Goal: Information Seeking & Learning: Learn about a topic

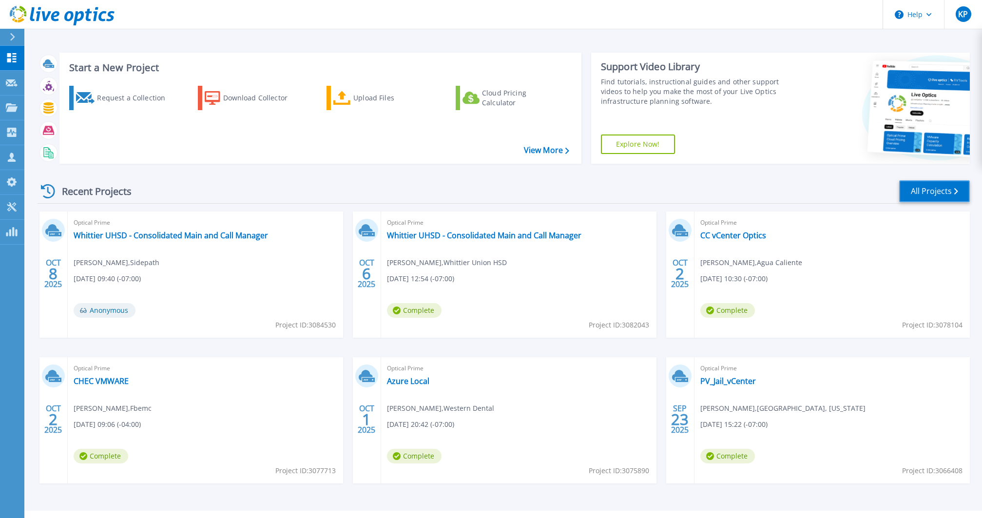
click at [946, 193] on link "All Projects" at bounding box center [934, 191] width 71 height 22
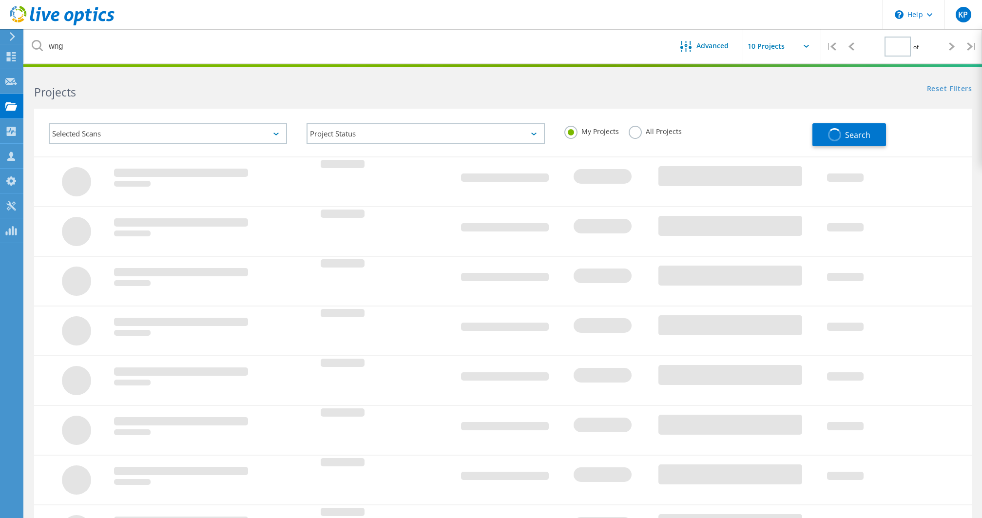
type input "1"
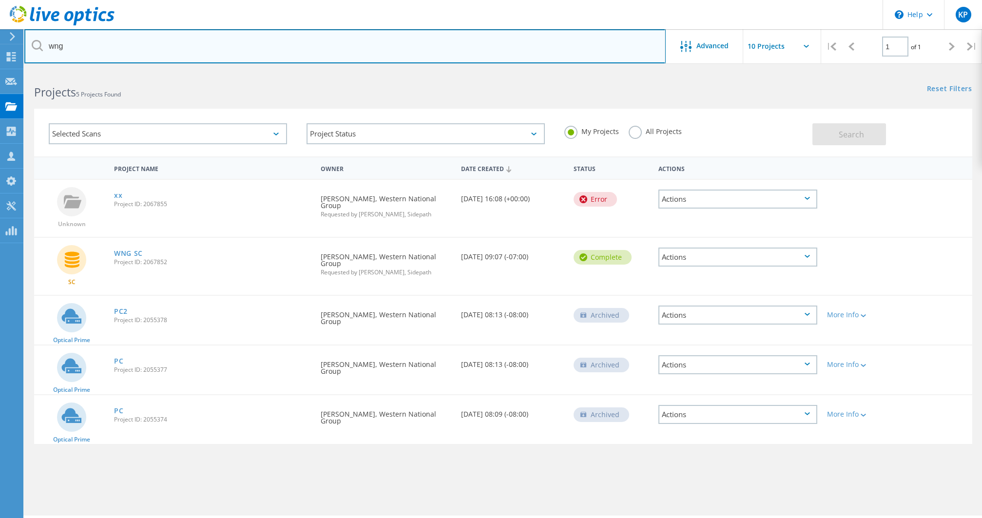
click at [137, 53] on input "wng" at bounding box center [344, 46] width 641 height 34
type input "pasadena"
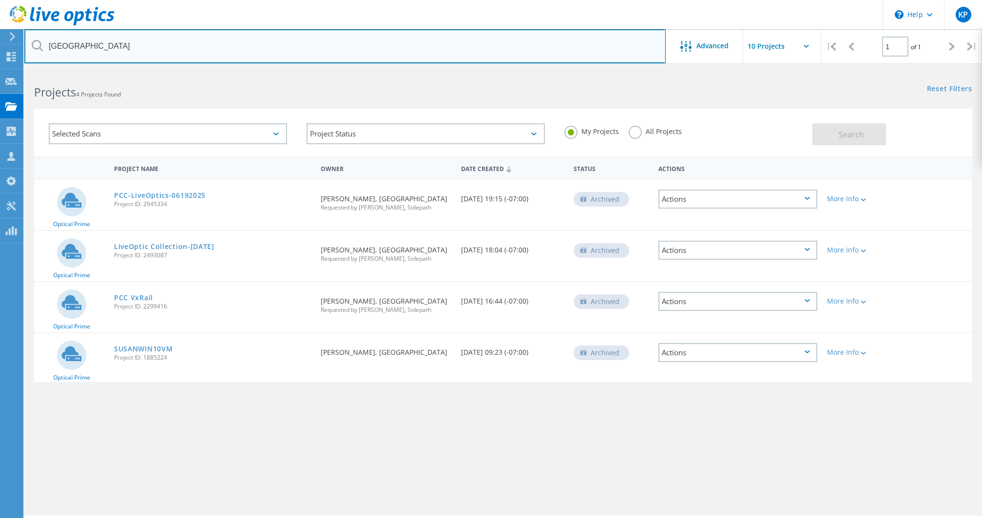
scroll to position [0, 0]
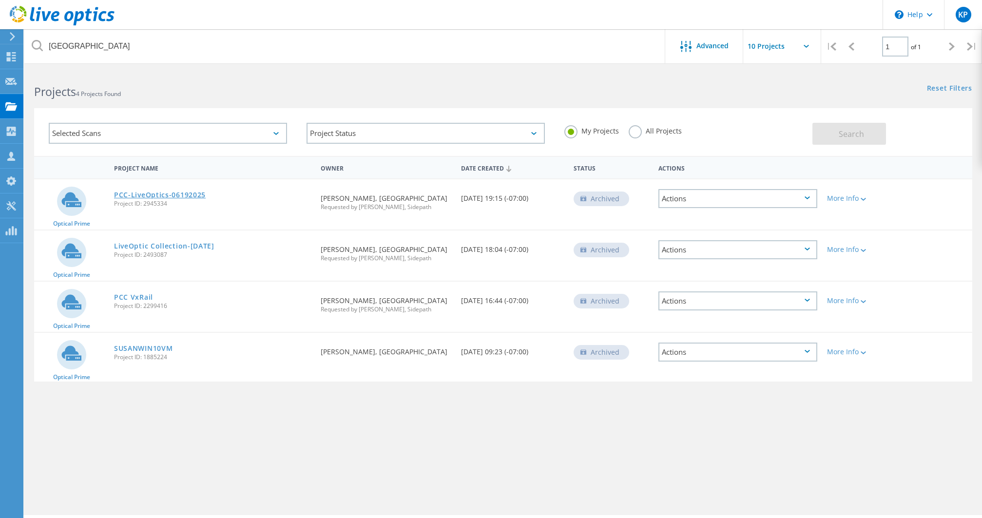
click at [181, 196] on link "PCC-LiveOptics-06192025" at bounding box center [160, 194] width 92 height 7
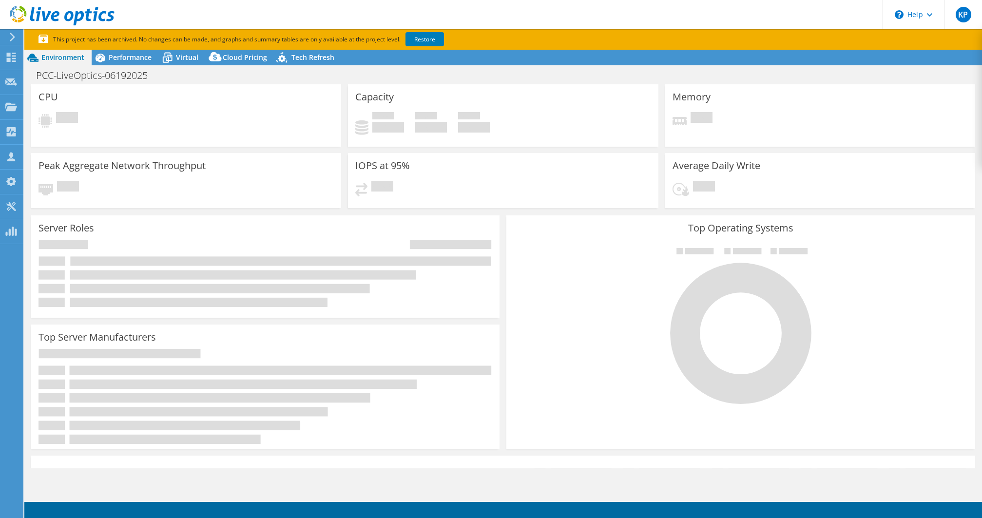
select select "USD"
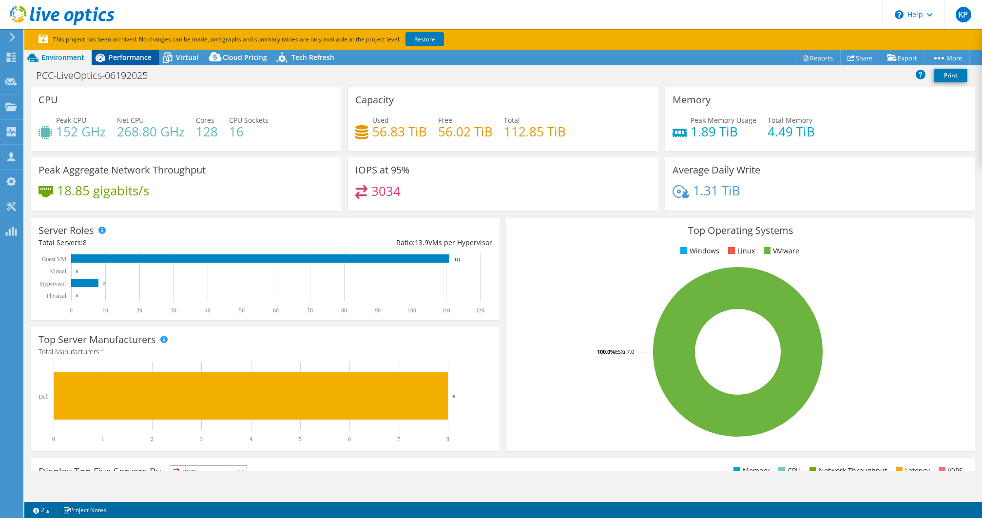
click at [123, 57] on span "Performance" at bounding box center [130, 57] width 43 height 9
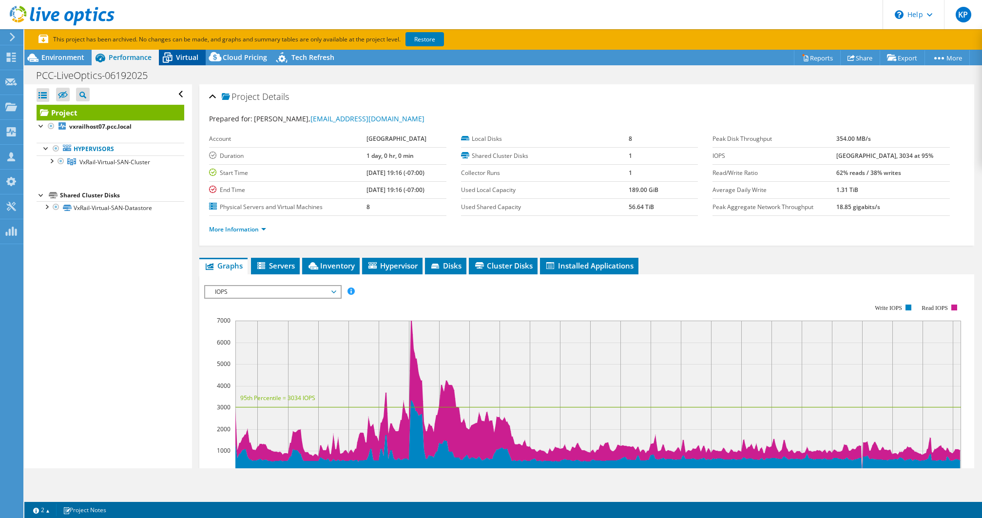
click at [183, 59] on span "Virtual" at bounding box center [187, 57] width 22 height 9
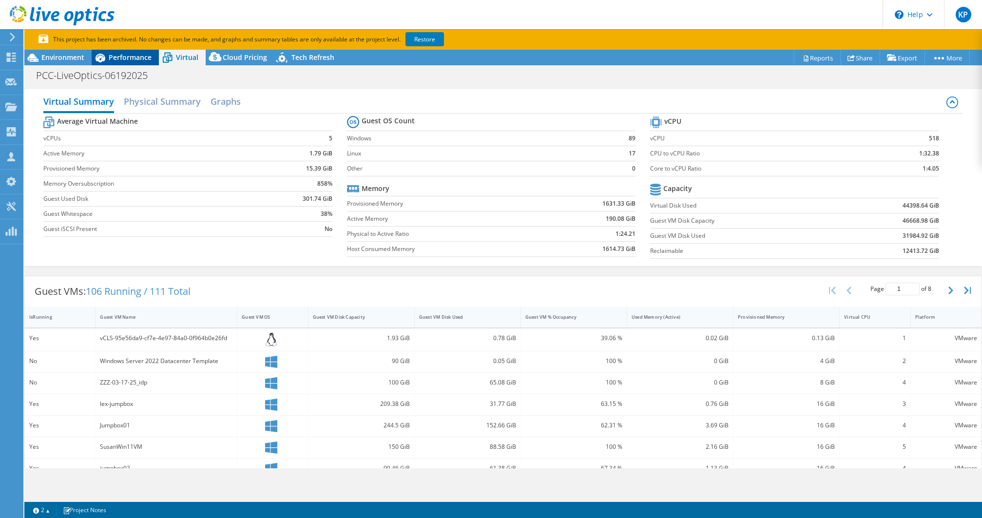
click at [118, 57] on span "Performance" at bounding box center [130, 57] width 43 height 9
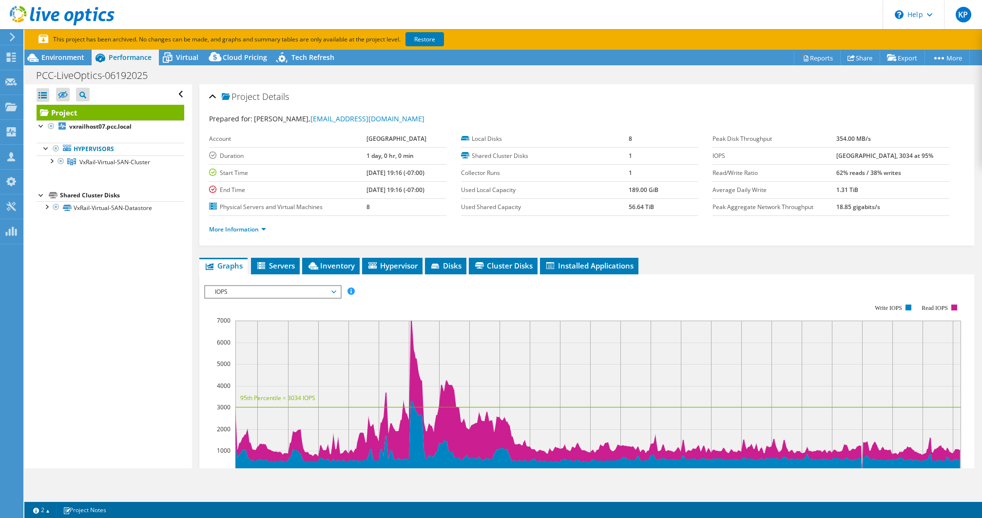
click at [273, 295] on span "IOPS" at bounding box center [272, 292] width 125 height 12
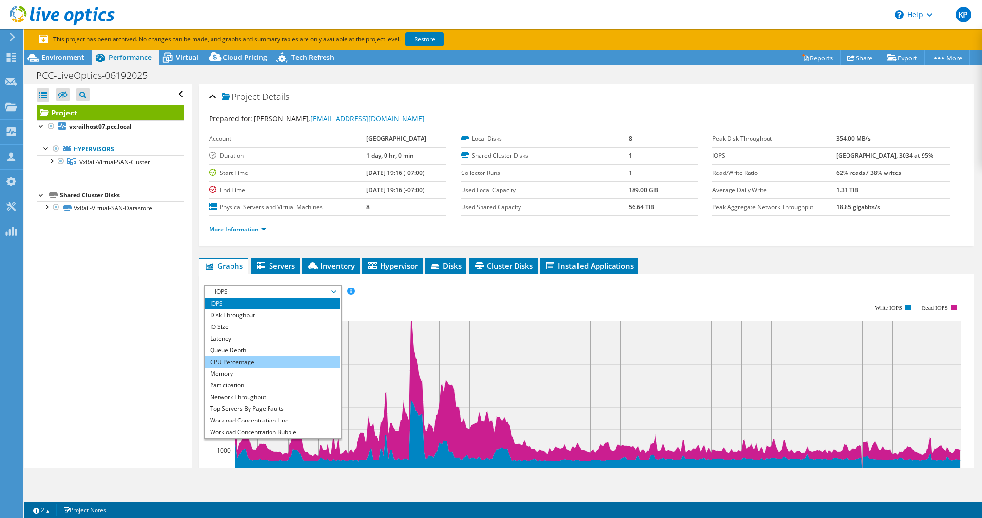
click at [256, 364] on li "CPU Percentage" at bounding box center [272, 362] width 135 height 12
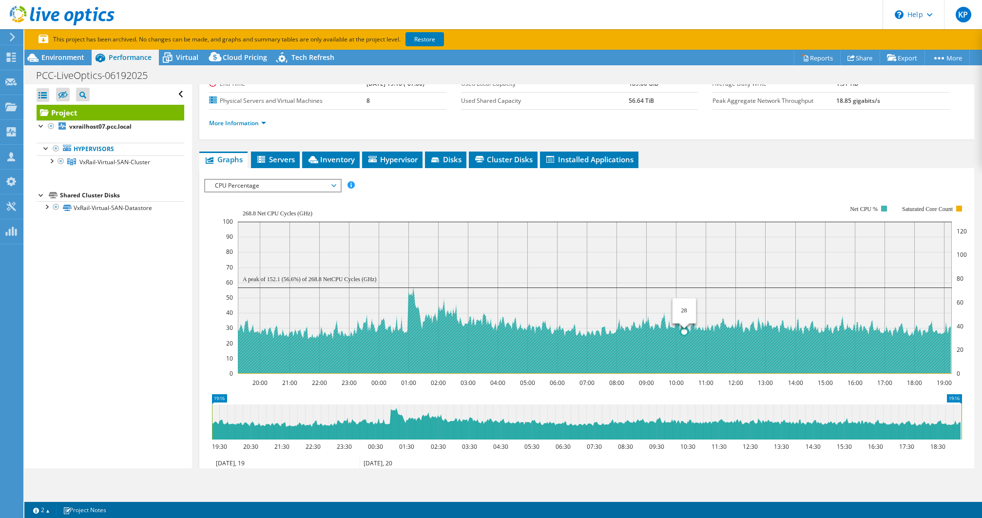
scroll to position [111, 0]
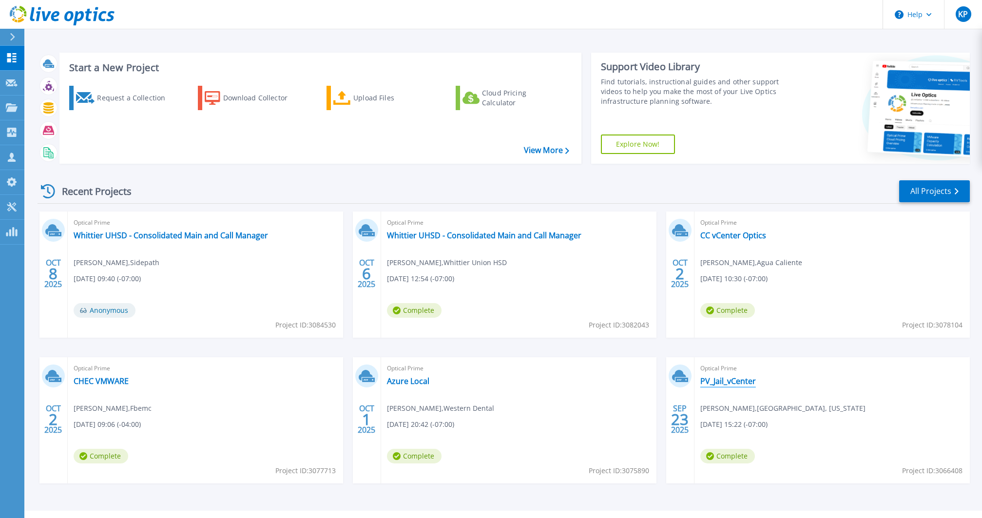
click at [742, 377] on link "PV_Jail_vCenter" at bounding box center [728, 381] width 56 height 10
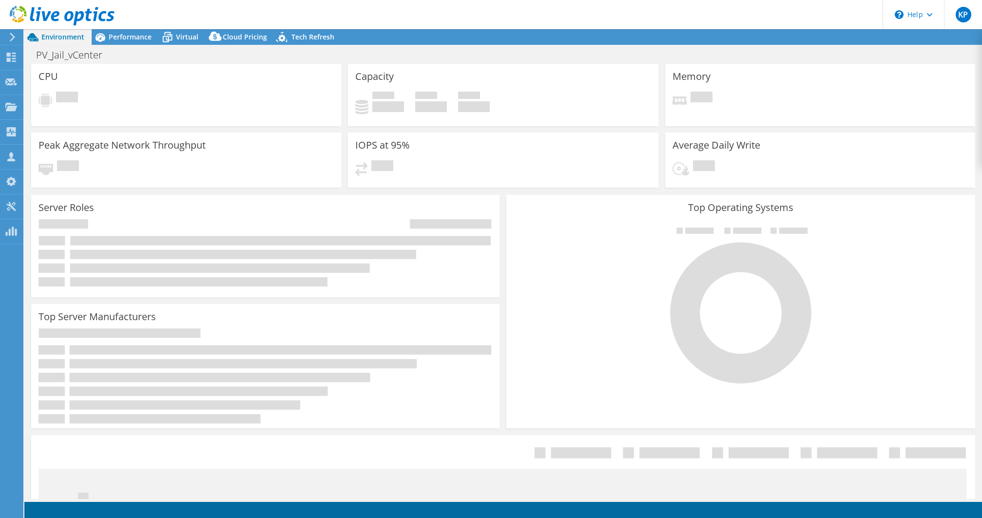
select select "USD"
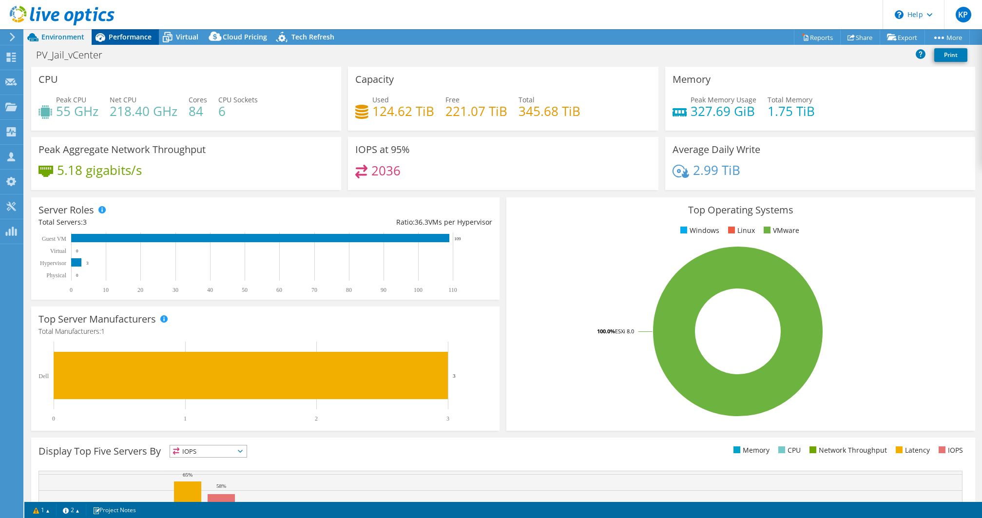
click at [137, 35] on span "Performance" at bounding box center [130, 36] width 43 height 9
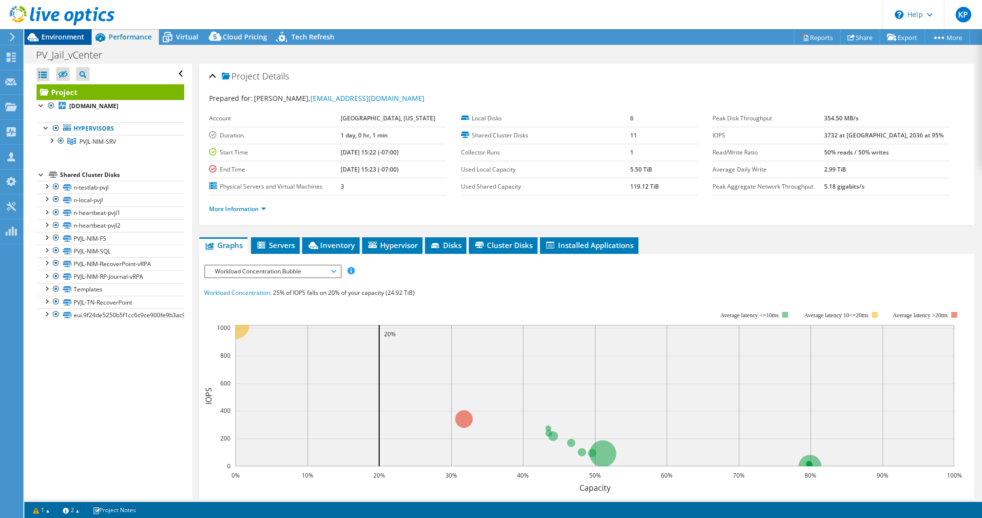
click at [53, 38] on span "Environment" at bounding box center [62, 36] width 43 height 9
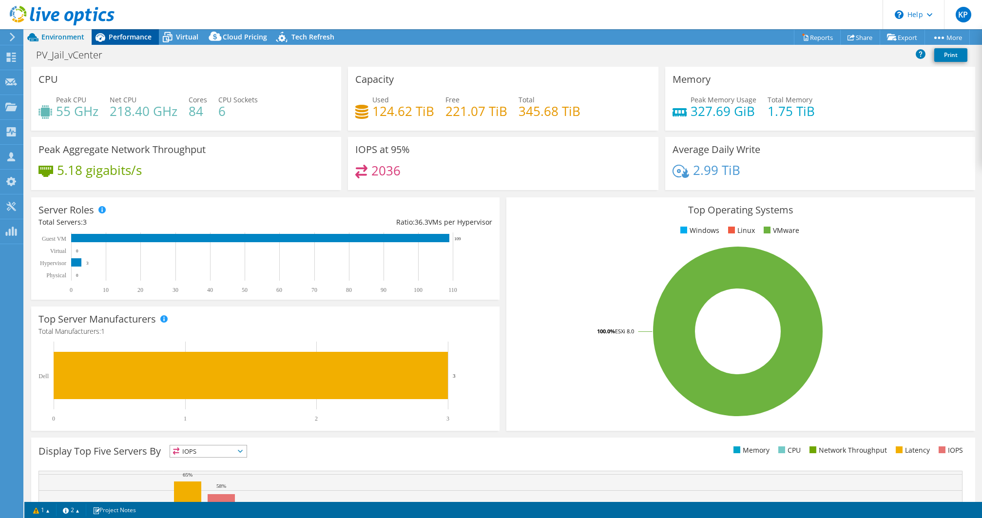
click at [131, 37] on span "Performance" at bounding box center [130, 36] width 43 height 9
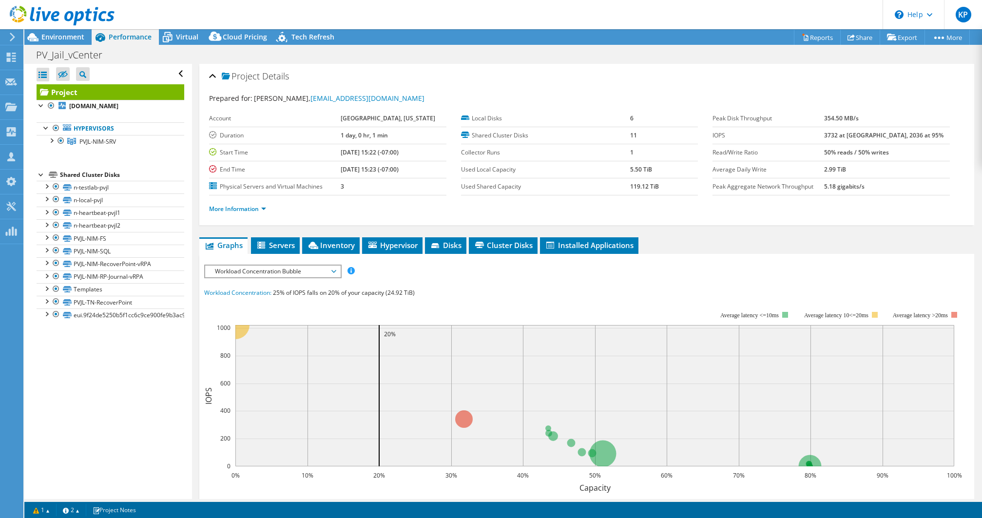
click at [290, 257] on div "IOPS Disk Throughput IO Size Latency Queue Depth CPU Percentage Memory Page Fau…" at bounding box center [586, 439] width 765 height 371
click at [285, 243] on span "Servers" at bounding box center [275, 245] width 39 height 10
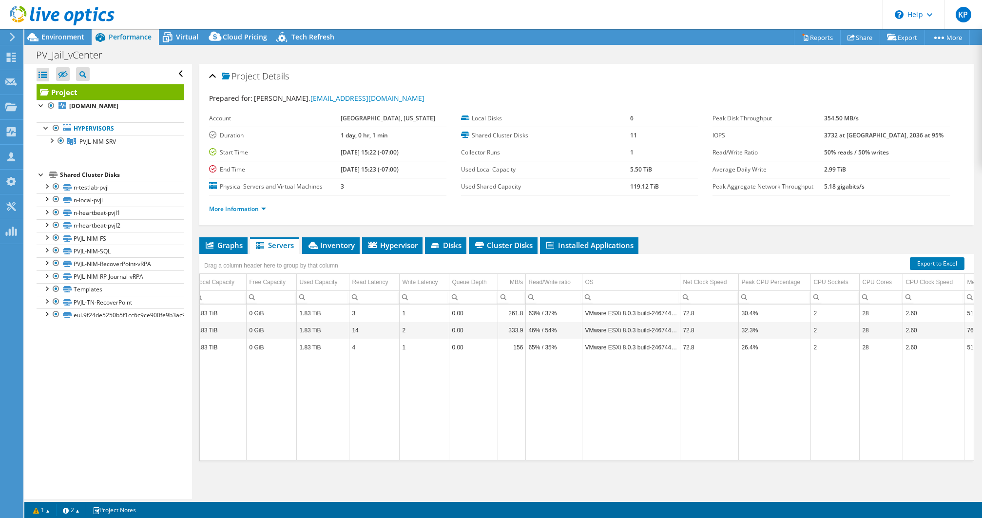
scroll to position [0, 94]
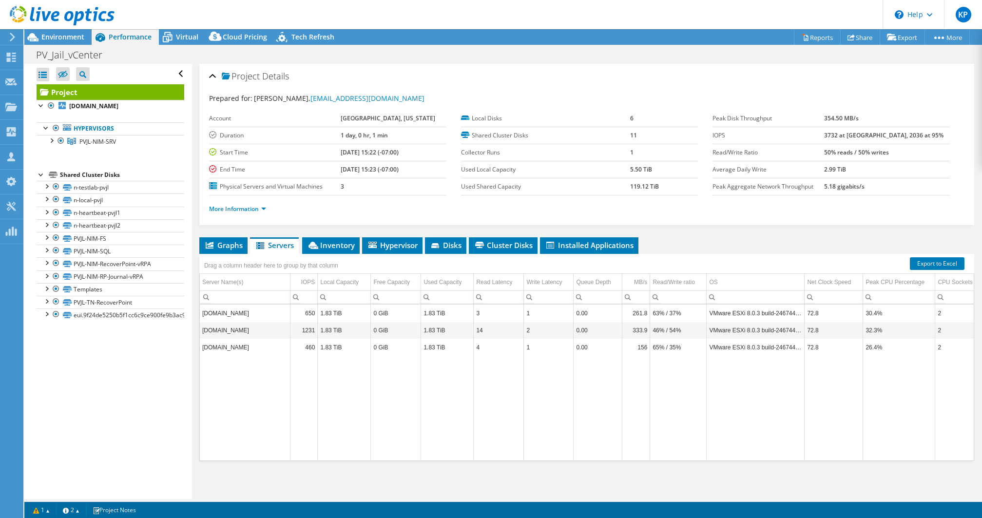
click at [443, 493] on div "Project Details Prepared for: [PERSON_NAME], [EMAIL_ADDRESS][DOMAIN_NAME] Accou…" at bounding box center [586, 281] width 789 height 435
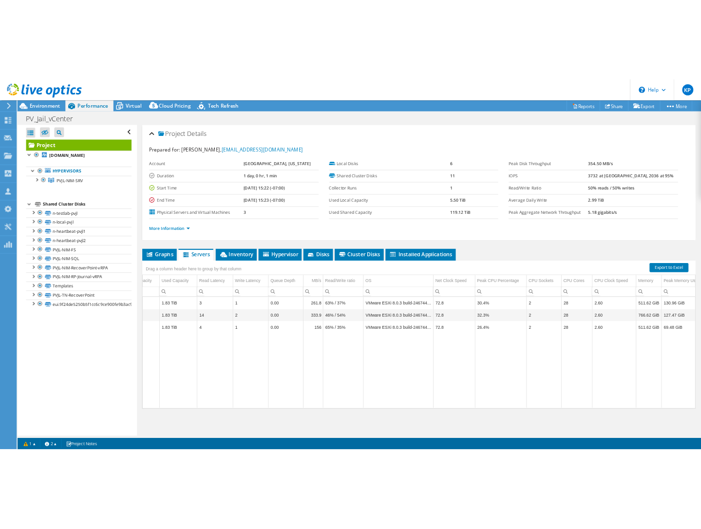
scroll to position [0, 219]
